Goal: Task Accomplishment & Management: Complete application form

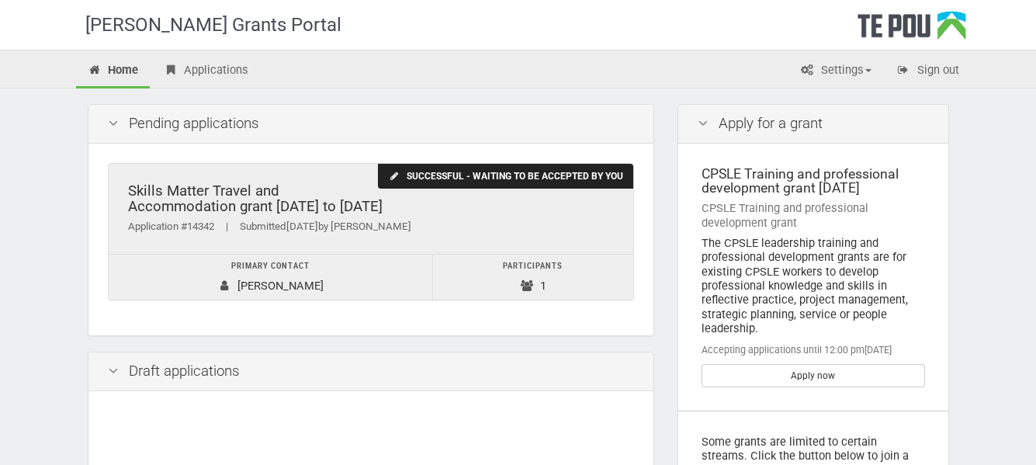
click at [522, 175] on div "Successful - waiting to be accepted by you" at bounding box center [505, 177] width 254 height 26
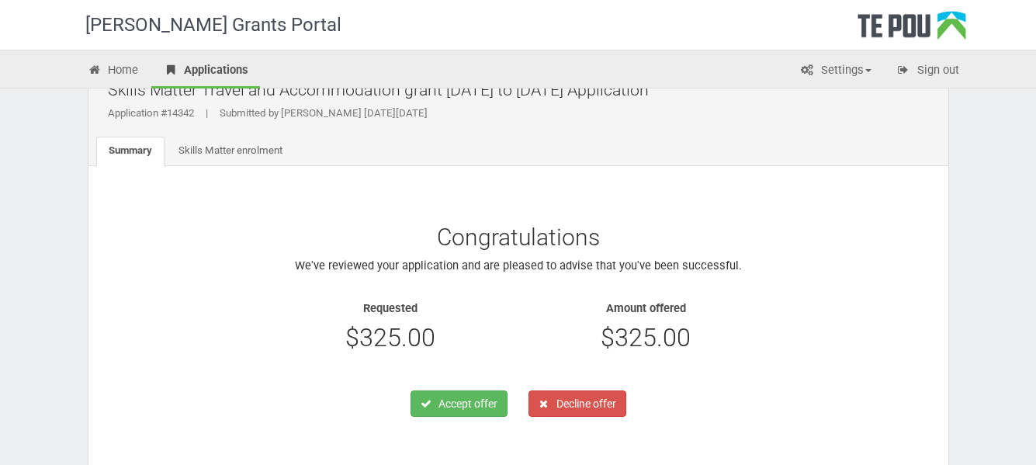
scroll to position [78, 0]
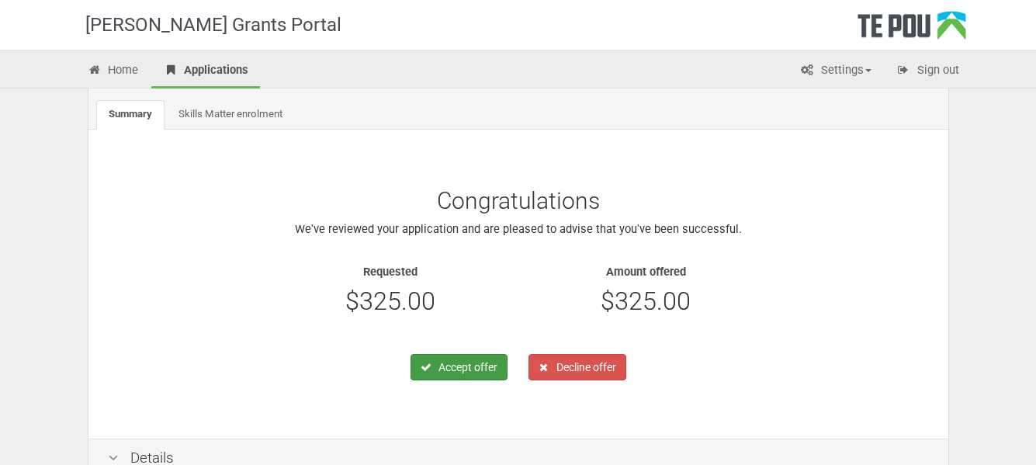
click at [456, 365] on button "Accept offer" at bounding box center [458, 367] width 97 height 26
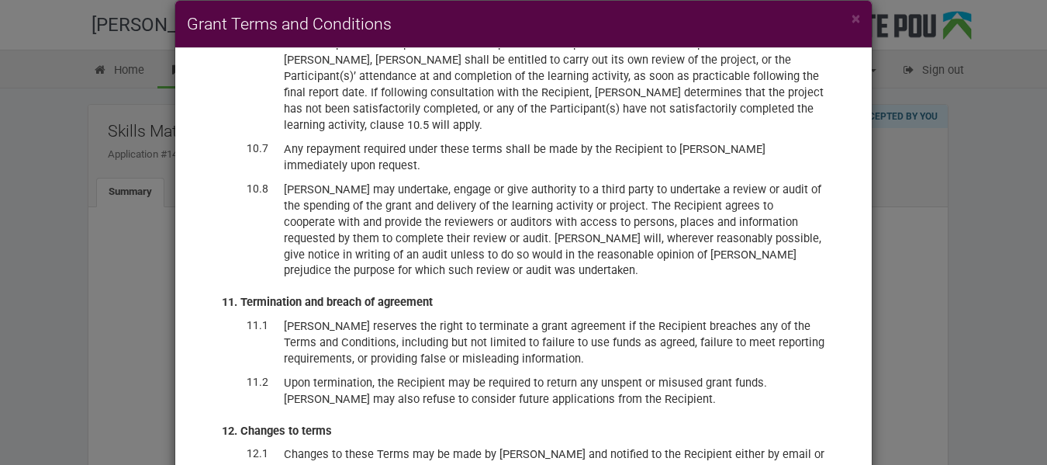
scroll to position [3905, 0]
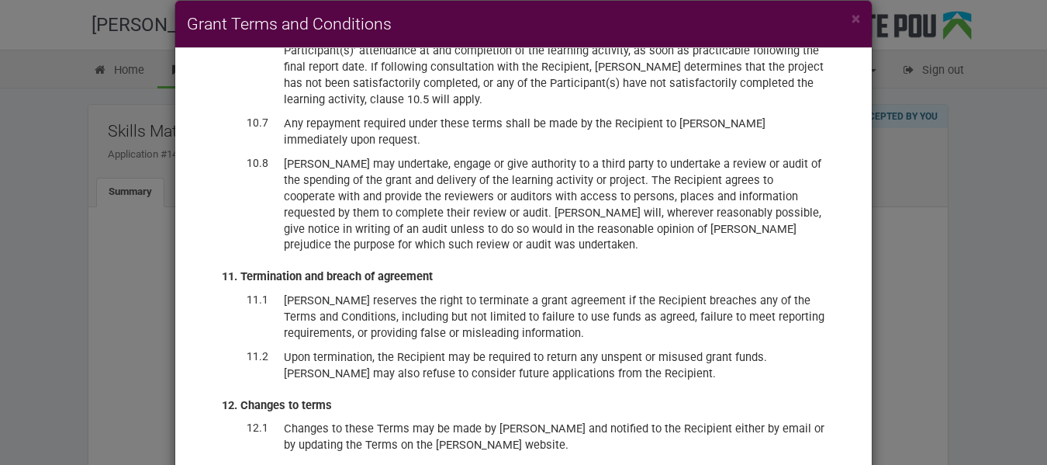
checkbox input "true"
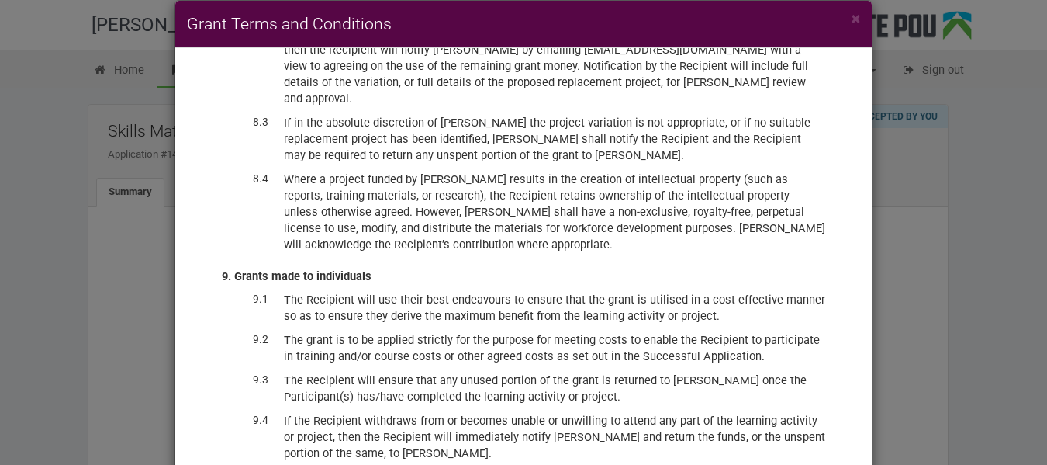
scroll to position [2871, 0]
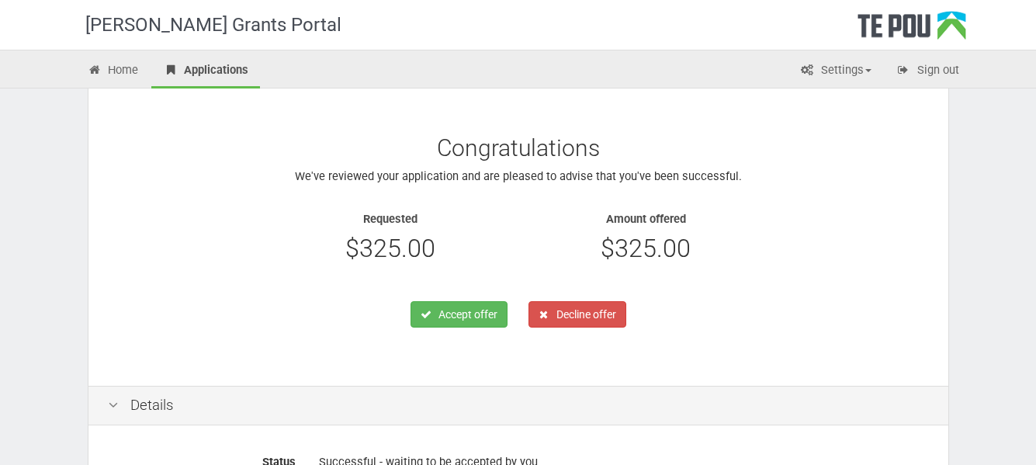
scroll to position [155, 0]
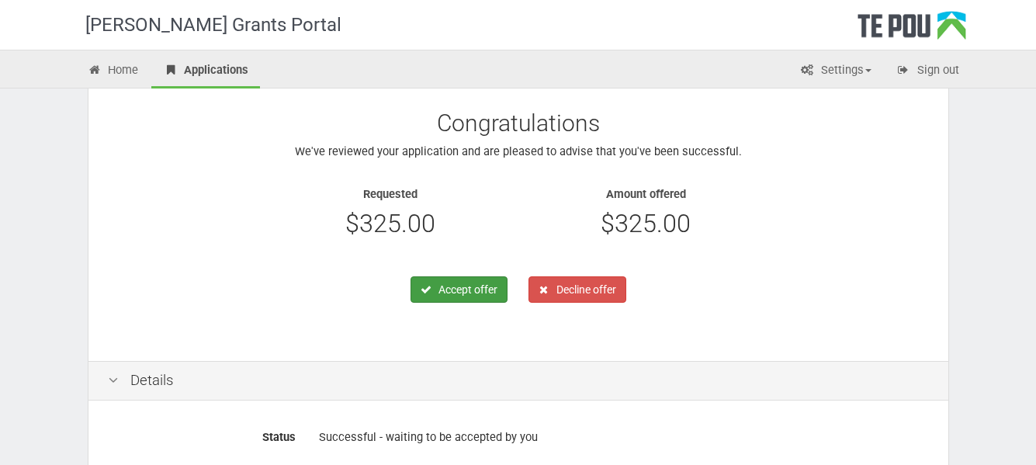
click at [425, 290] on icon "button" at bounding box center [426, 289] width 14 height 11
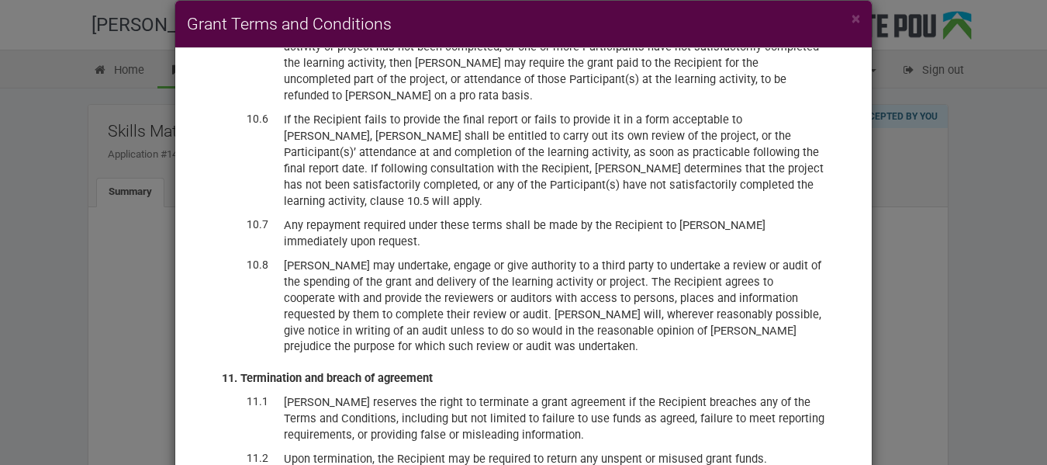
scroll to position [3905, 0]
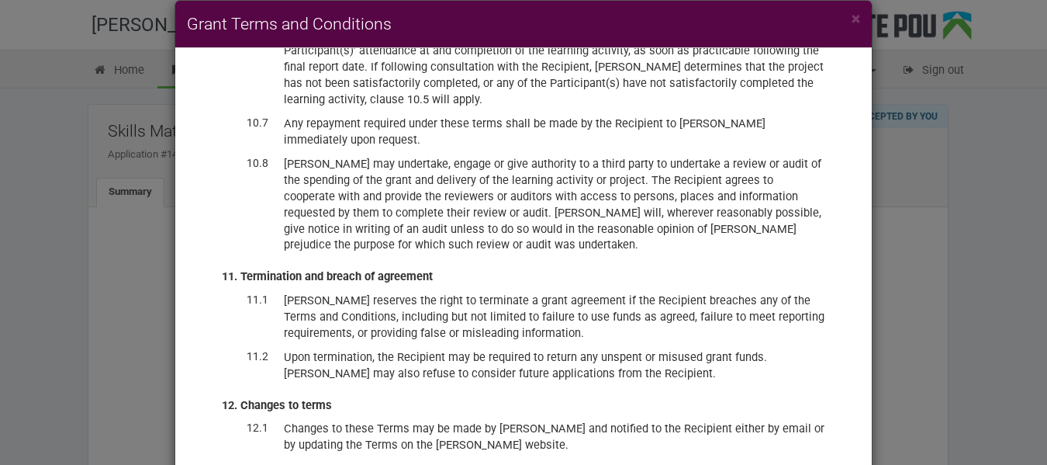
checkbox input "true"
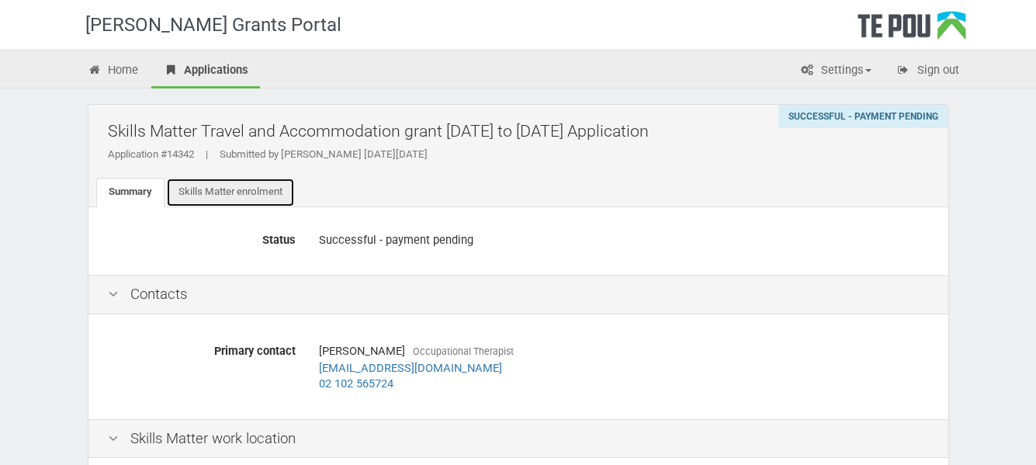
click at [196, 200] on link "Skills Matter enrolment" at bounding box center [230, 192] width 129 height 29
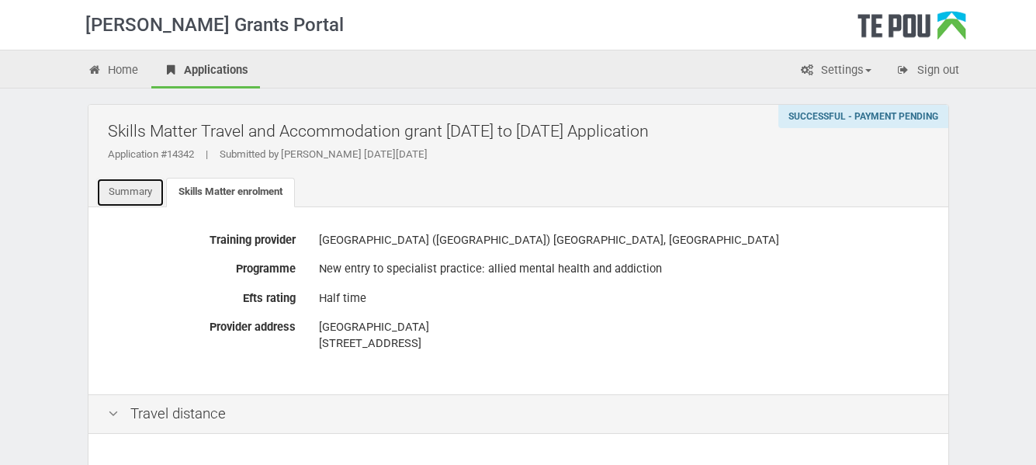
click at [102, 198] on link "Summary" at bounding box center [130, 192] width 68 height 29
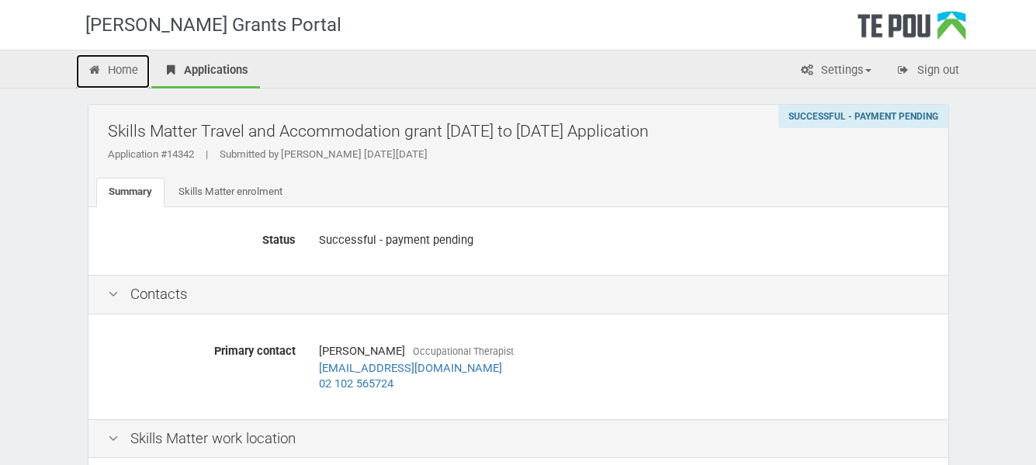
click at [118, 86] on link "Home" at bounding box center [113, 71] width 74 height 34
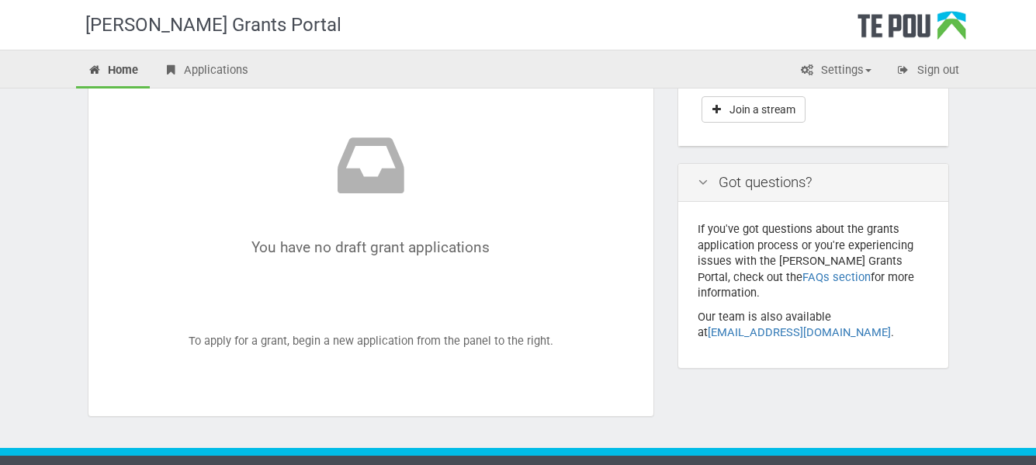
scroll to position [422, 0]
